Goal: Information Seeking & Learning: Learn about a topic

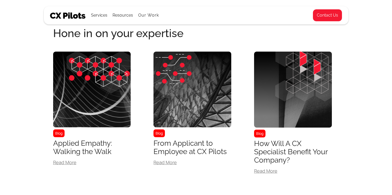
scroll to position [1180, 0]
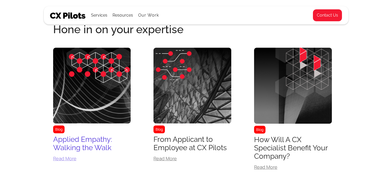
click at [96, 145] on div "Applied Empathy: Walking the Walk" at bounding box center [92, 143] width 78 height 17
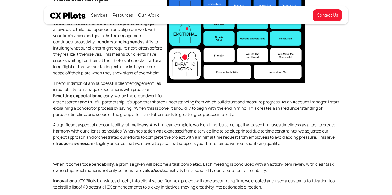
scroll to position [298, 0]
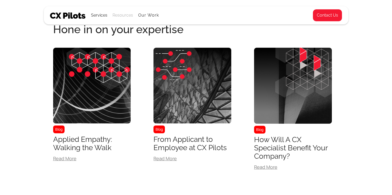
click at [126, 16] on div "Resources" at bounding box center [122, 15] width 20 height 7
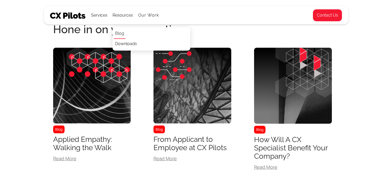
click at [122, 33] on link "Blog" at bounding box center [120, 34] width 12 height 10
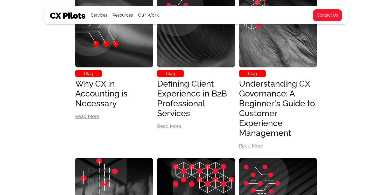
scroll to position [239, 0]
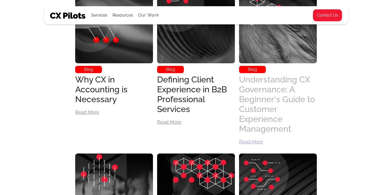
click at [257, 122] on div "Understanding CX Governance: A Beginner's Guide to Customer Experience Manageme…" at bounding box center [278, 104] width 78 height 59
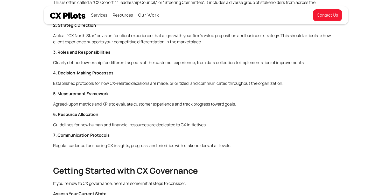
scroll to position [454, 0]
